Goal: Transaction & Acquisition: Subscribe to service/newsletter

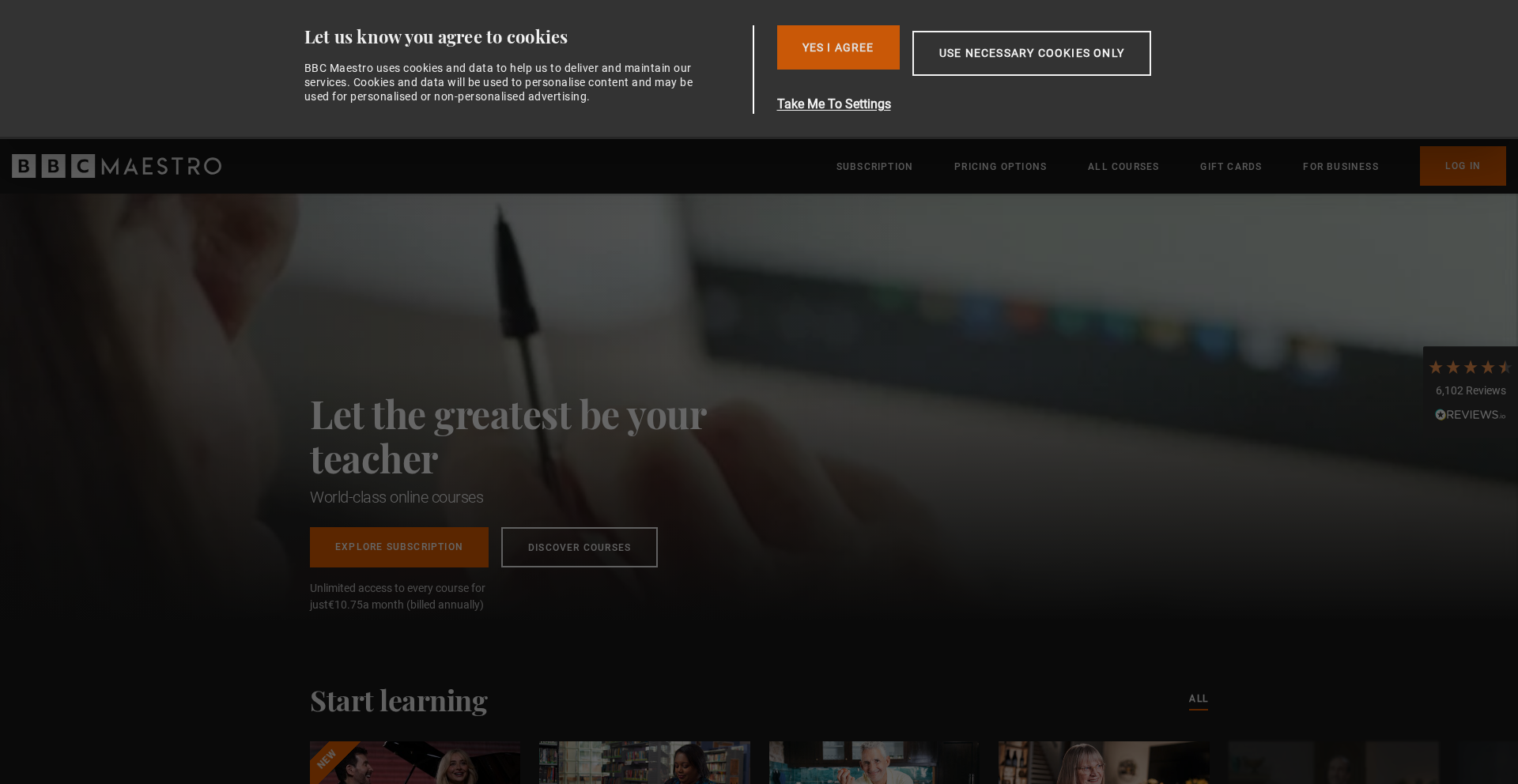
click at [828, 46] on button "Yes I Agree" at bounding box center [838, 47] width 122 height 44
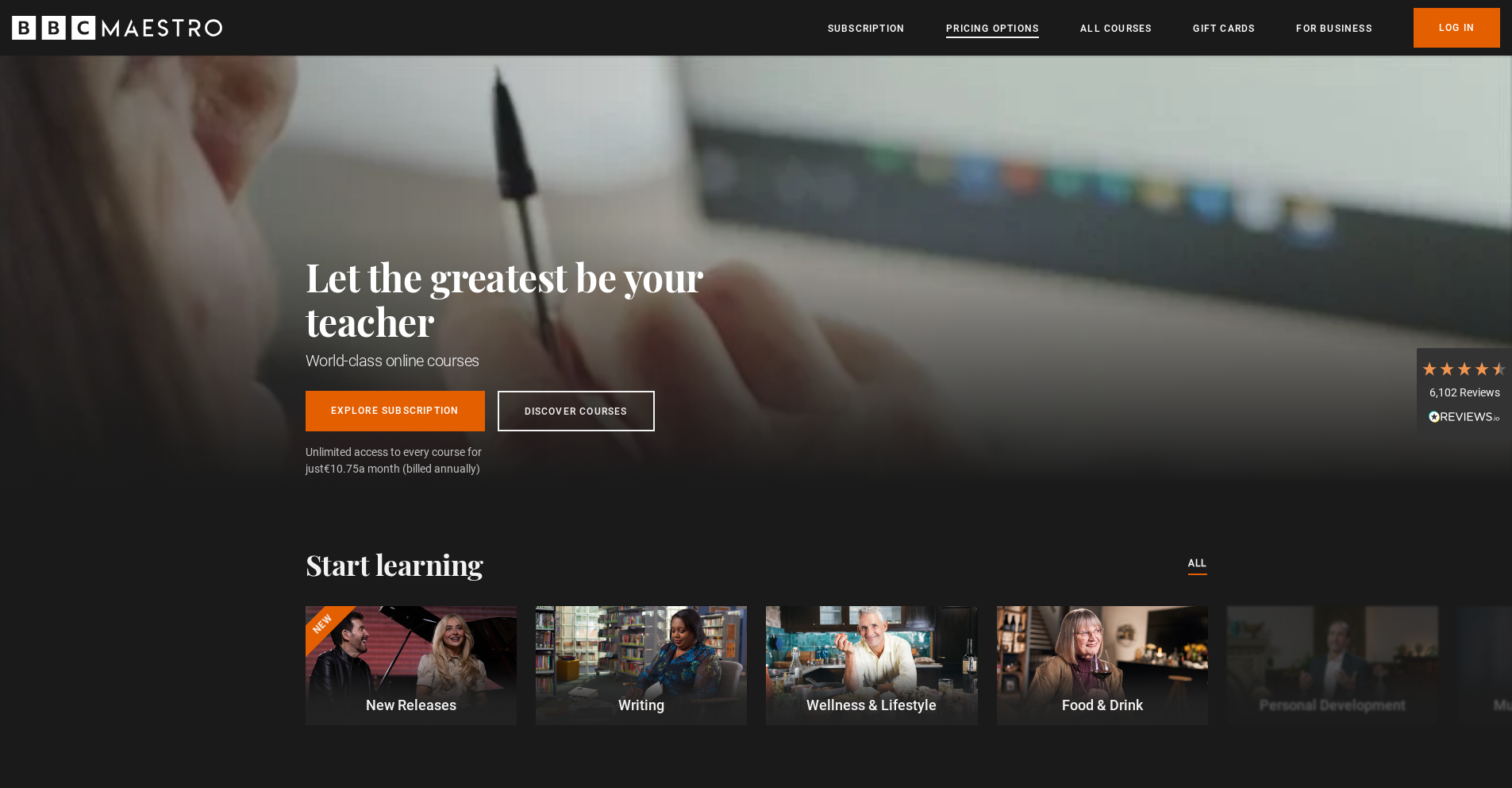
click at [1007, 33] on link "Pricing Options" at bounding box center [993, 29] width 93 height 16
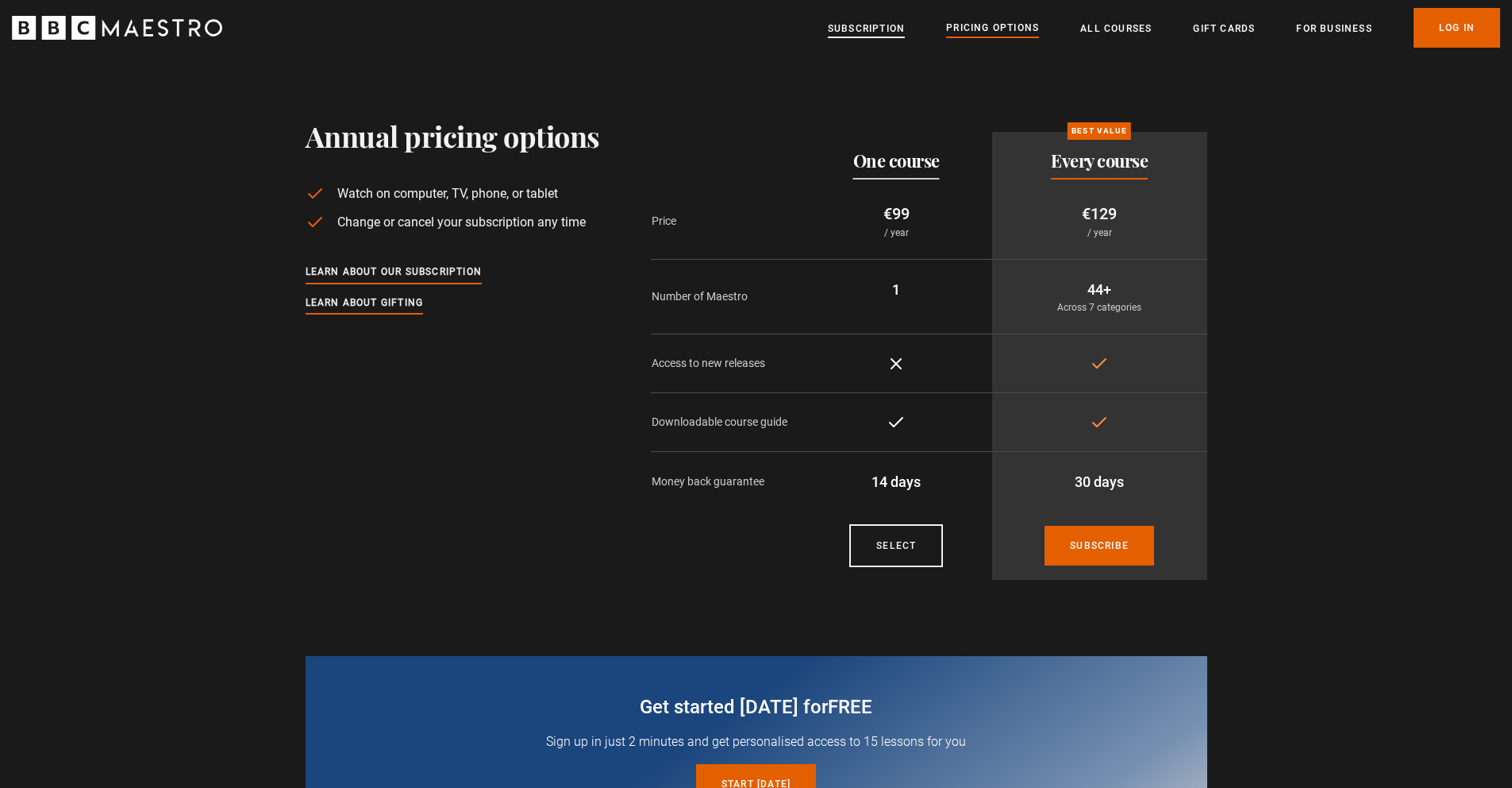
click at [895, 21] on link "Subscription" at bounding box center [866, 29] width 77 height 16
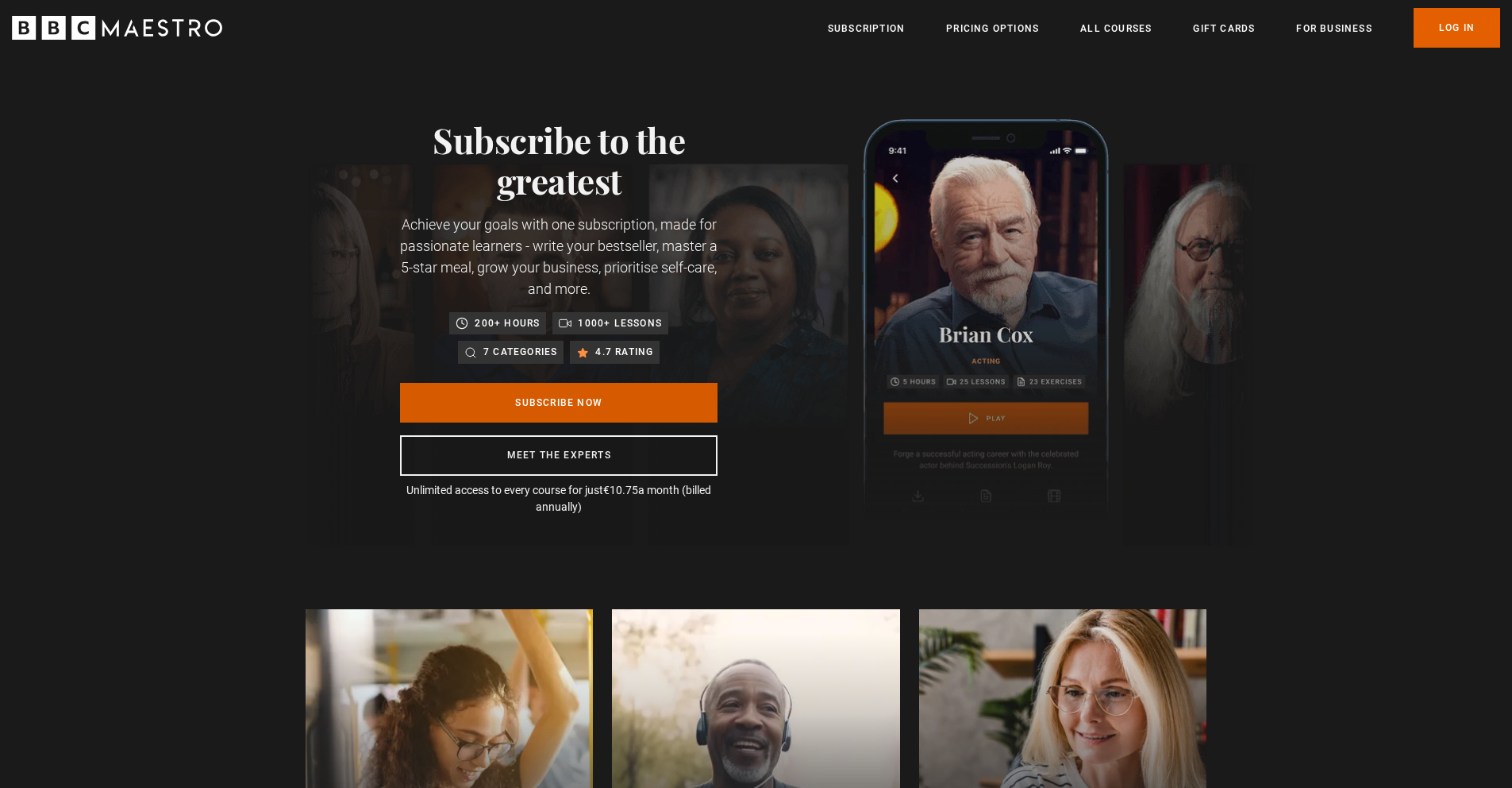
click at [677, 405] on link "Subscribe Now" at bounding box center [559, 402] width 317 height 39
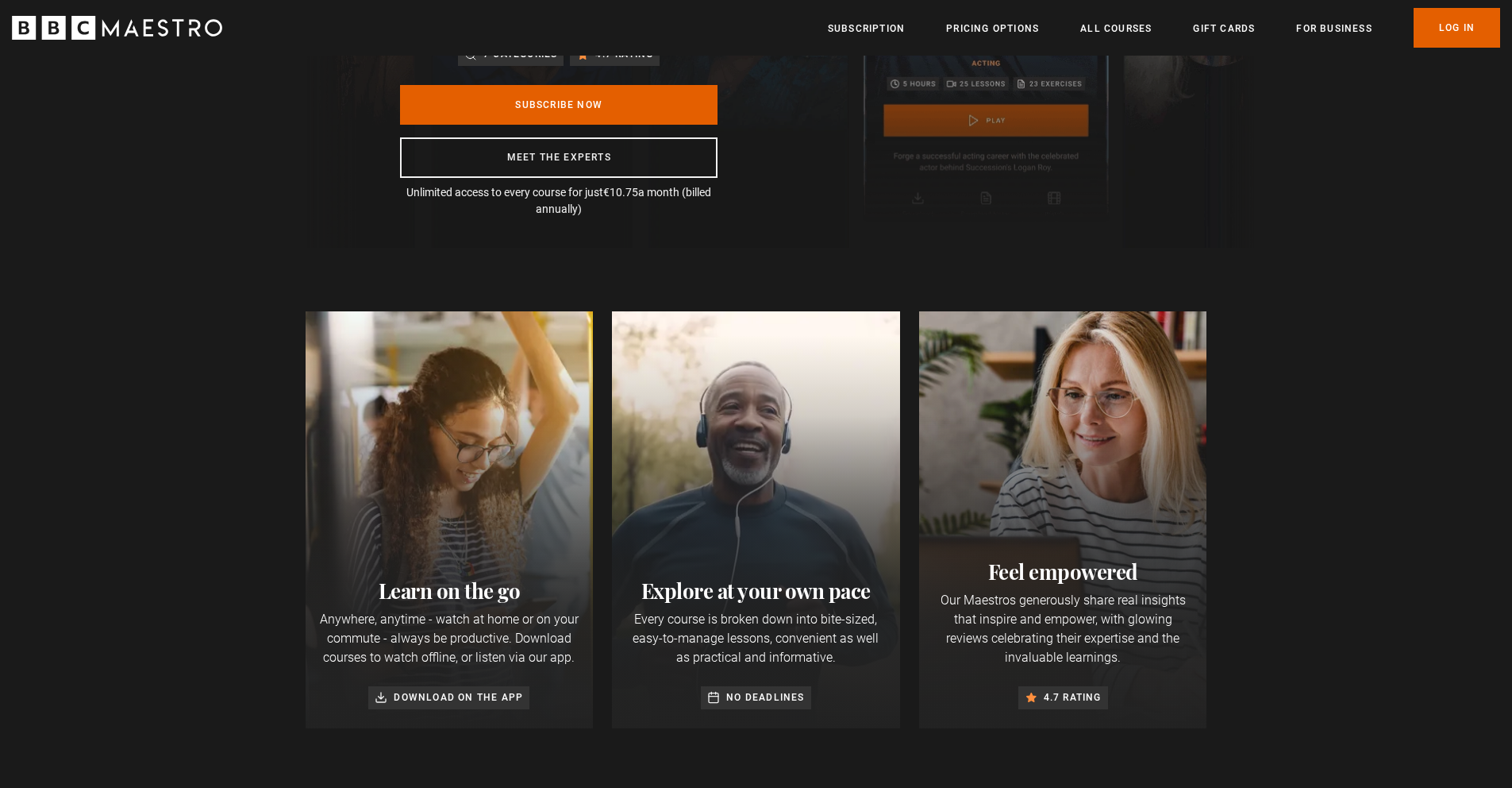
scroll to position [300, 0]
